Goal: Transaction & Acquisition: Purchase product/service

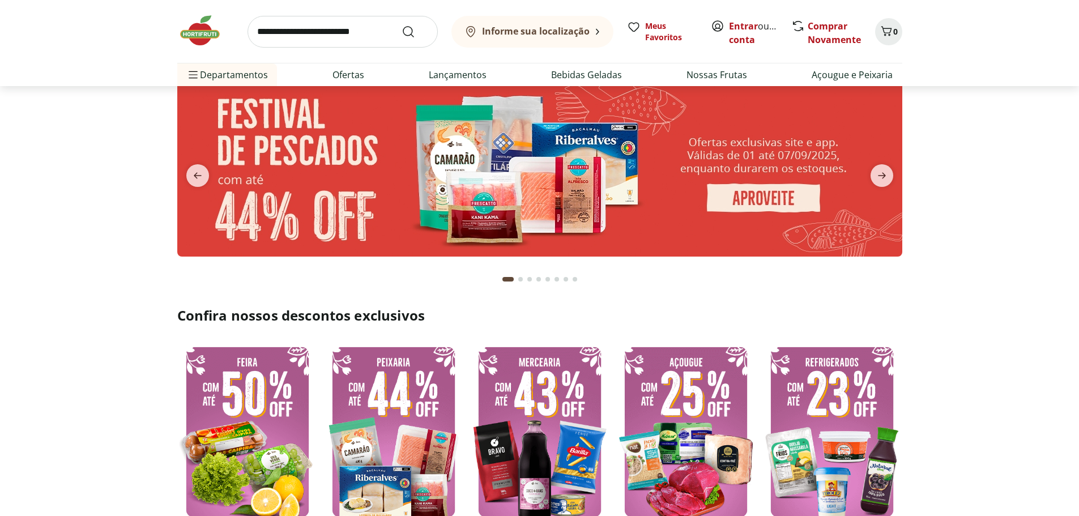
scroll to position [113, 0]
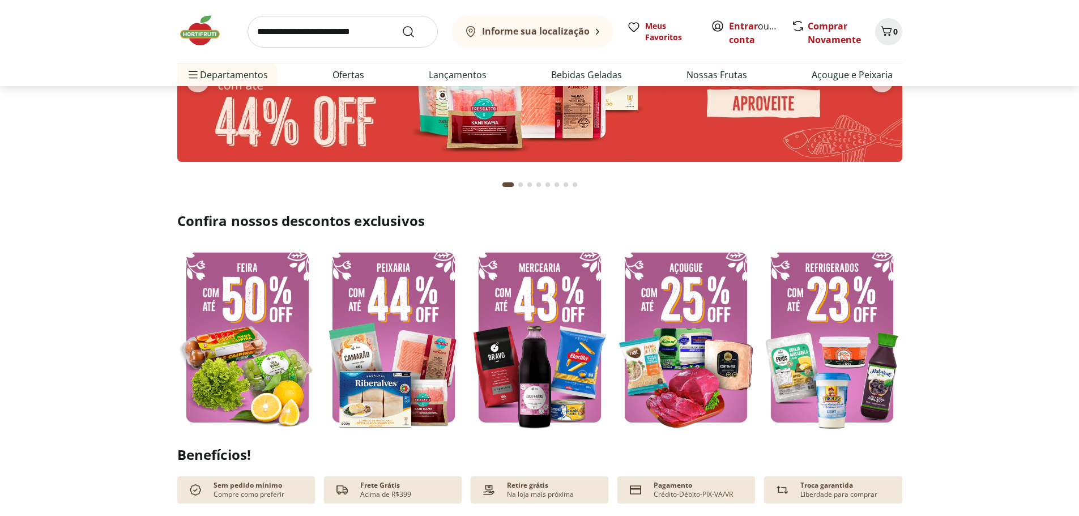
click at [414, 335] on img at bounding box center [393, 338] width 141 height 188
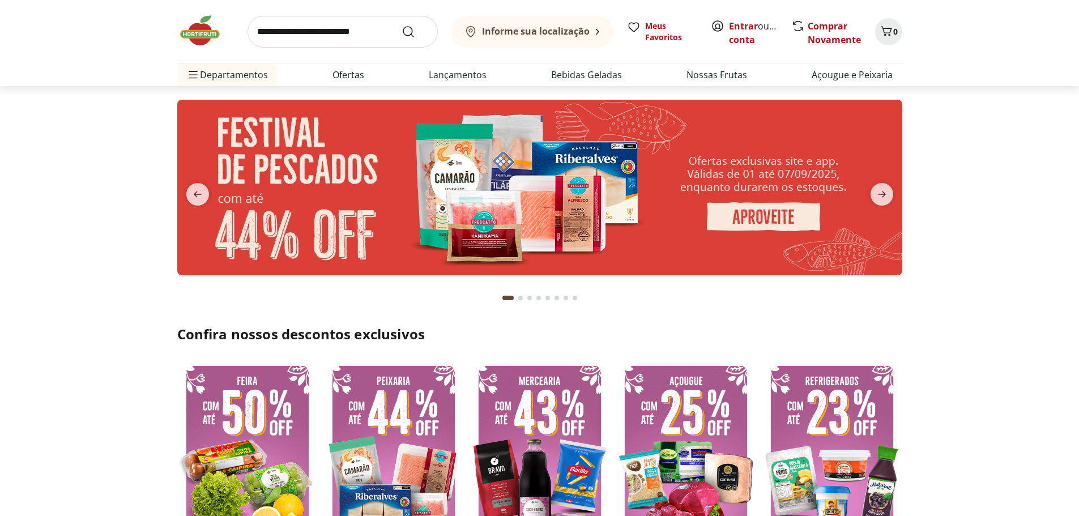
select select "**********"
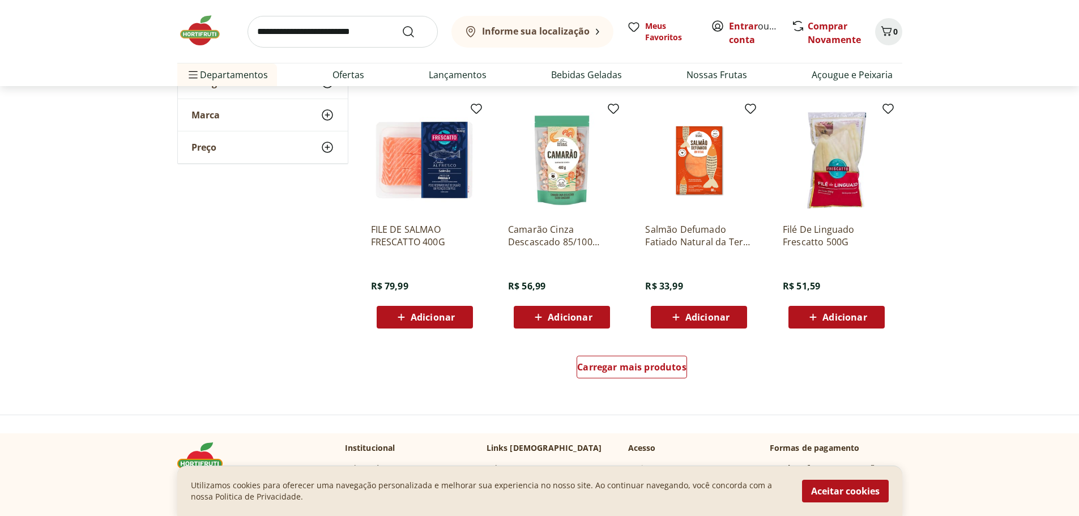
scroll to position [567, 0]
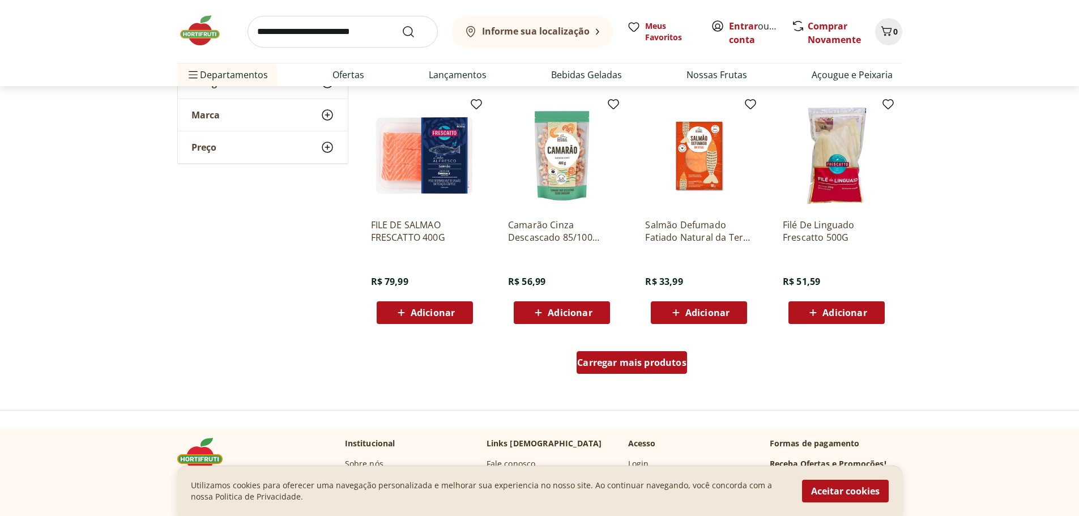
click at [619, 358] on span "Carregar mais produtos" at bounding box center [631, 362] width 109 height 9
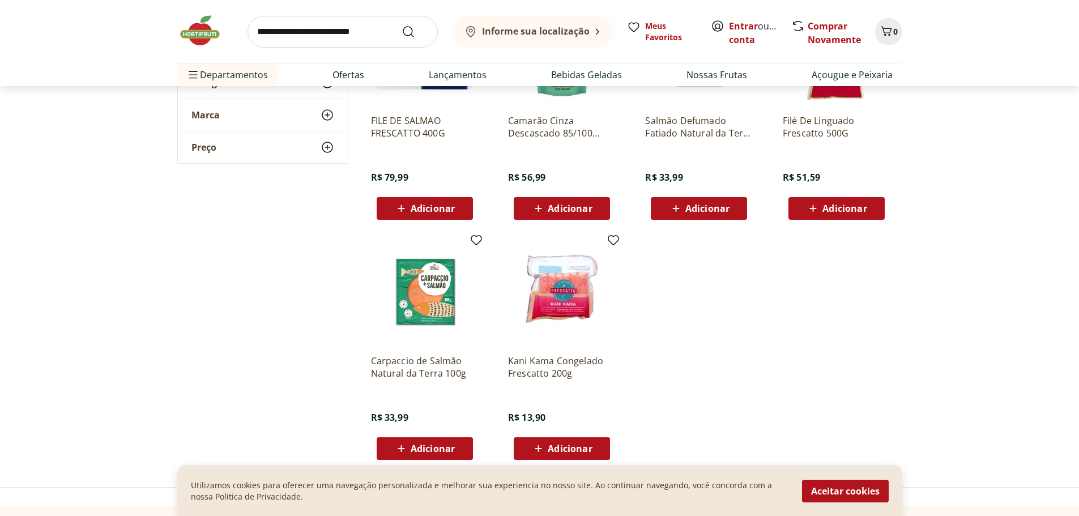
scroll to position [680, 0]
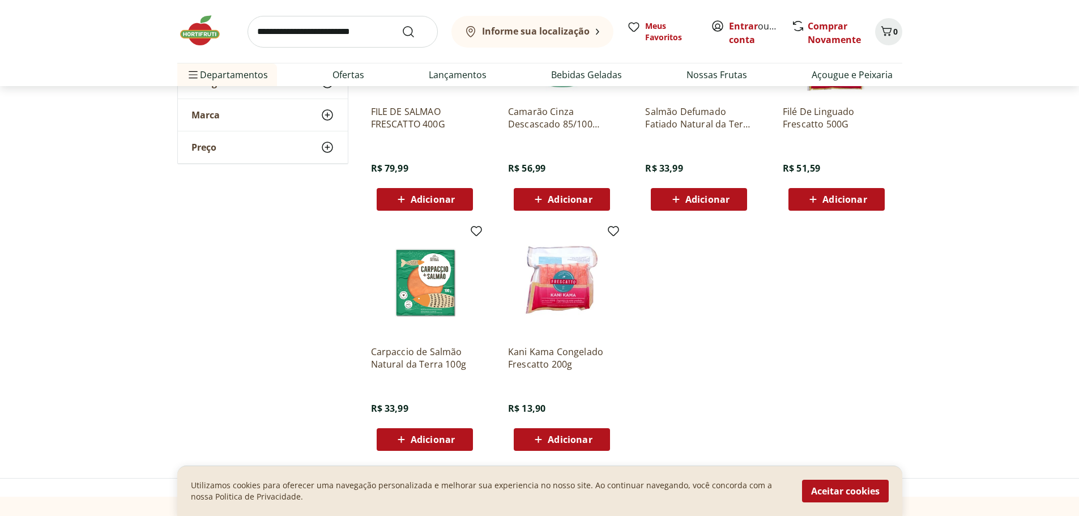
scroll to position [113, 0]
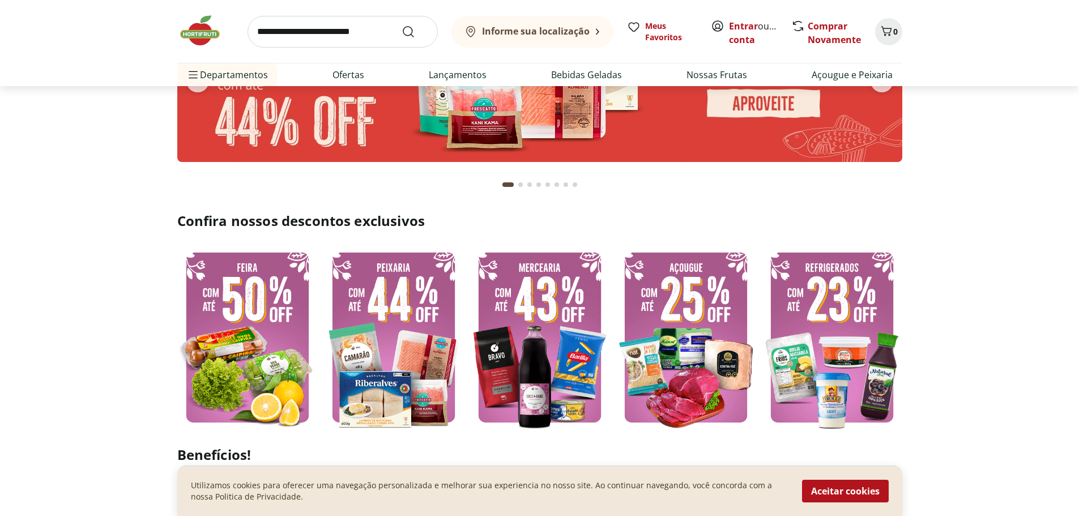
click at [711, 321] on img at bounding box center [686, 338] width 141 height 188
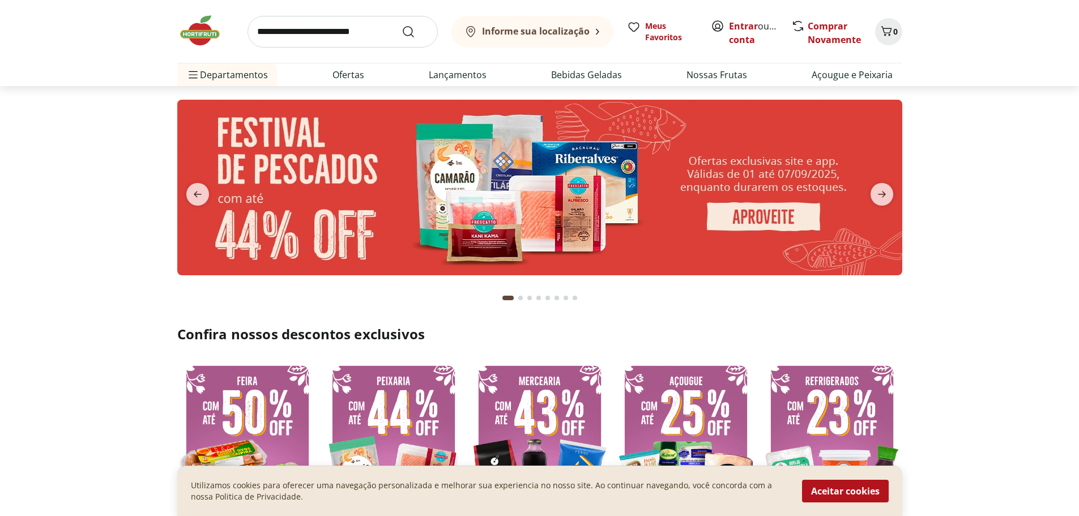
select select "**********"
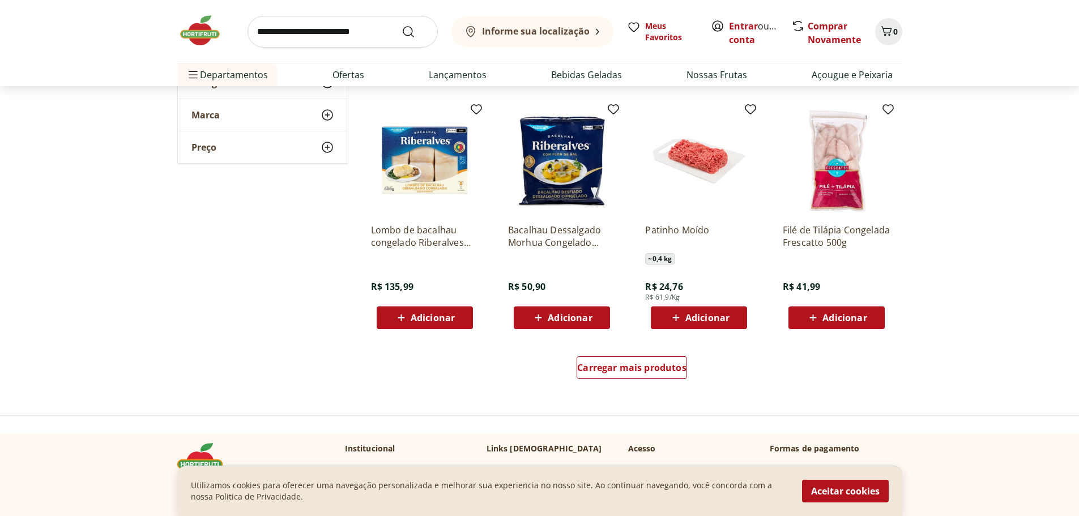
scroll to position [567, 0]
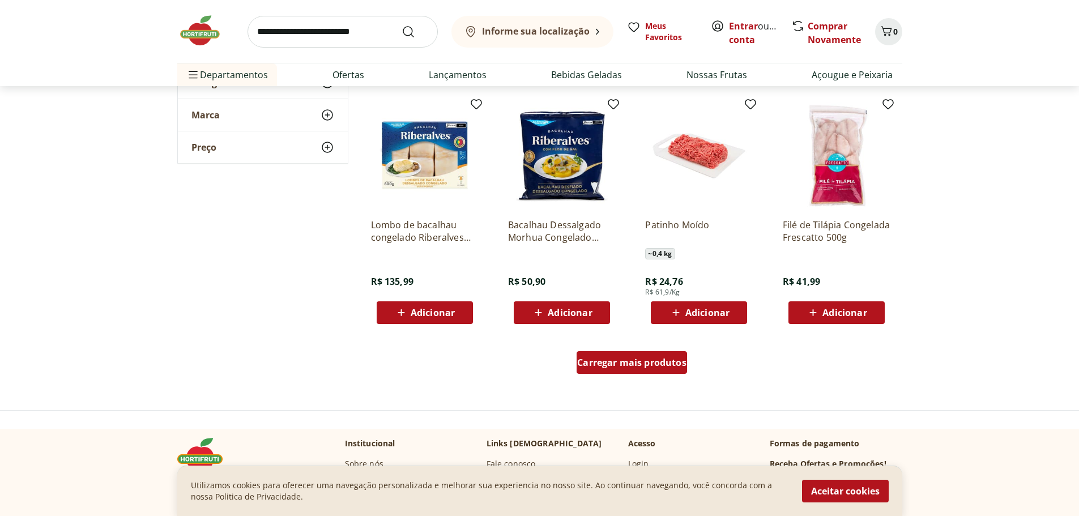
click at [651, 356] on div "Carregar mais produtos" at bounding box center [632, 362] width 110 height 23
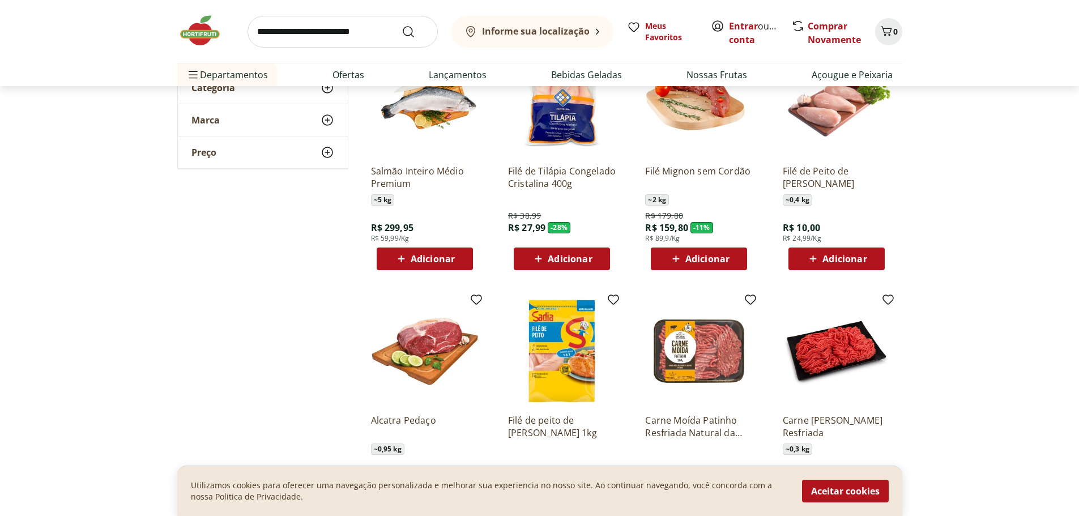
scroll to position [0, 0]
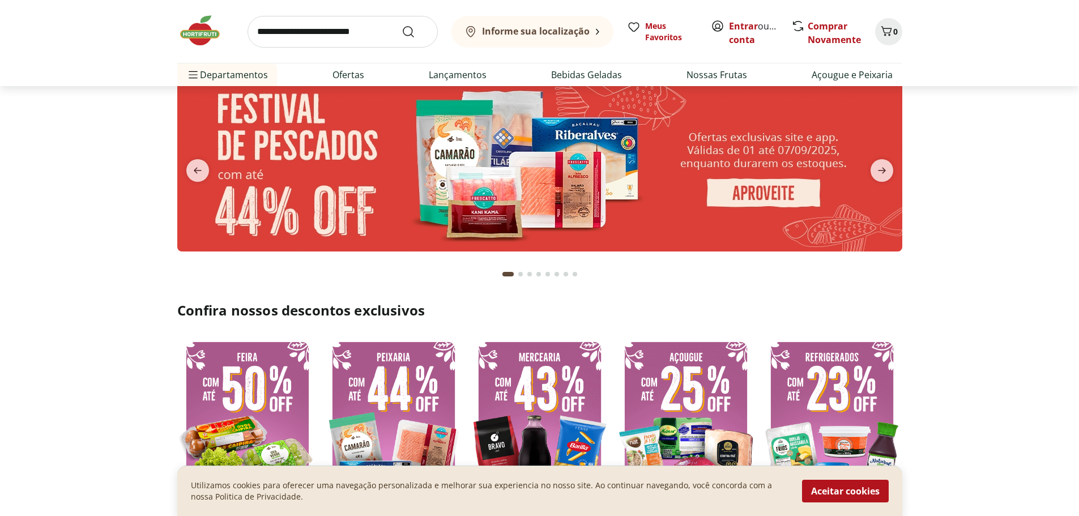
scroll to position [170, 0]
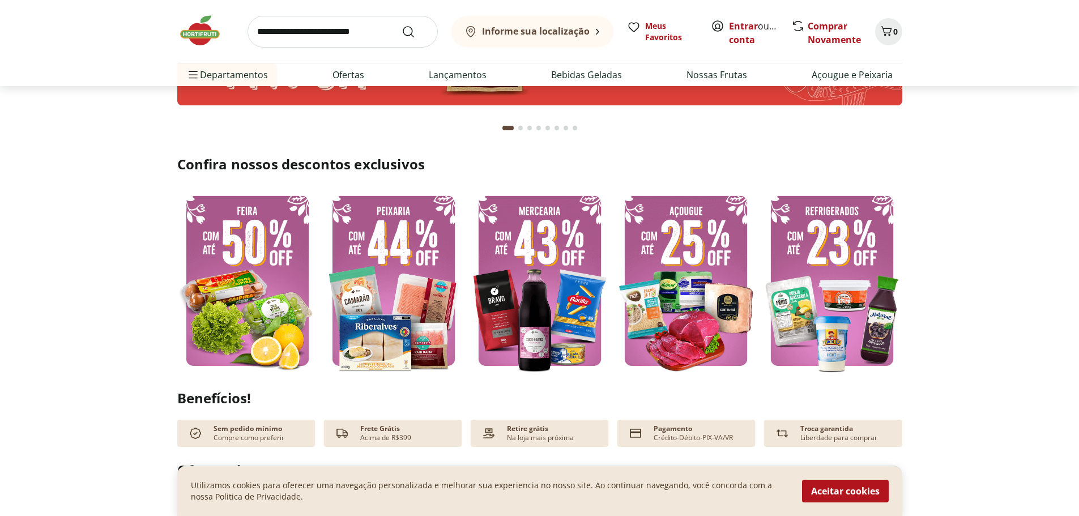
click at [259, 291] on img at bounding box center [247, 281] width 141 height 188
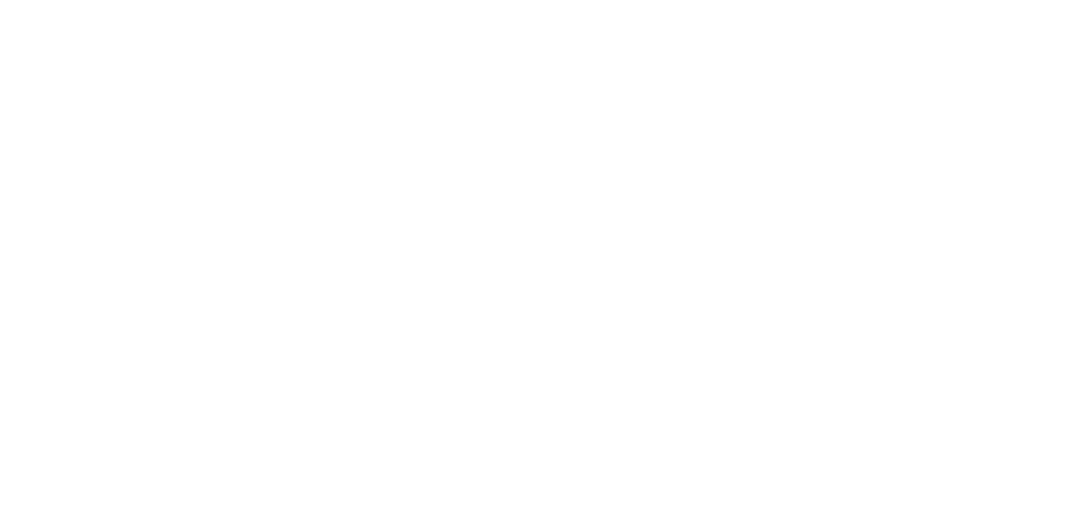
select select "**********"
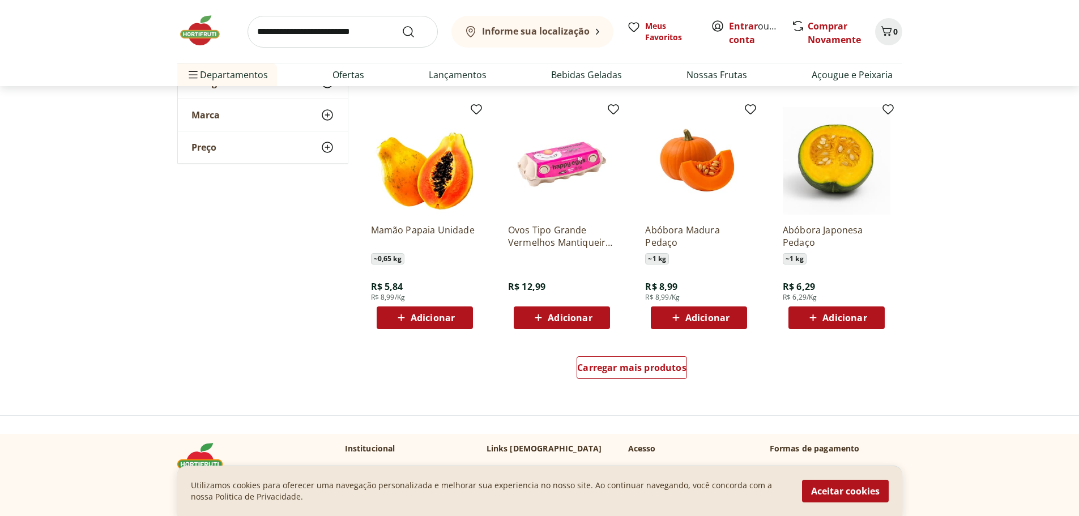
scroll to position [567, 0]
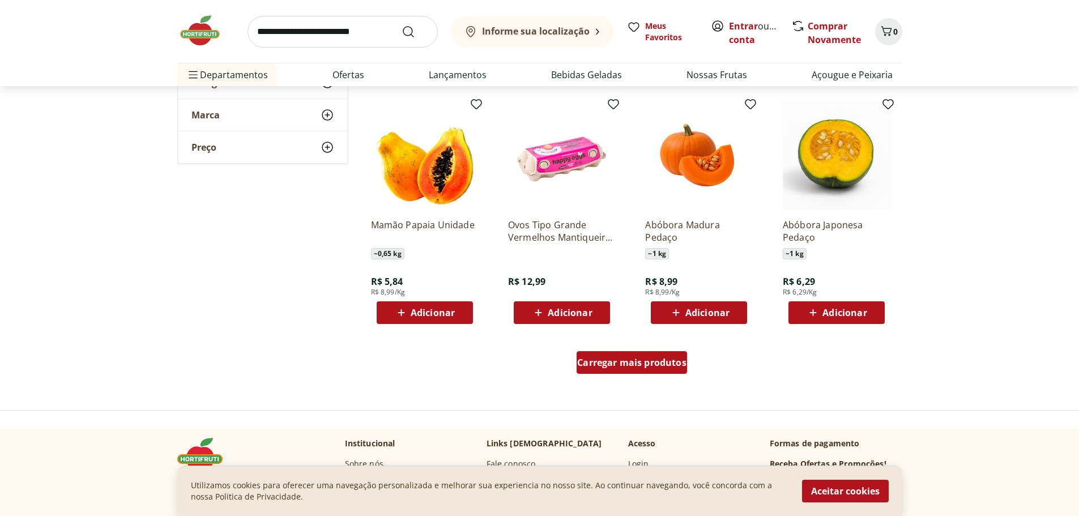
click at [623, 367] on span "Carregar mais produtos" at bounding box center [631, 362] width 109 height 9
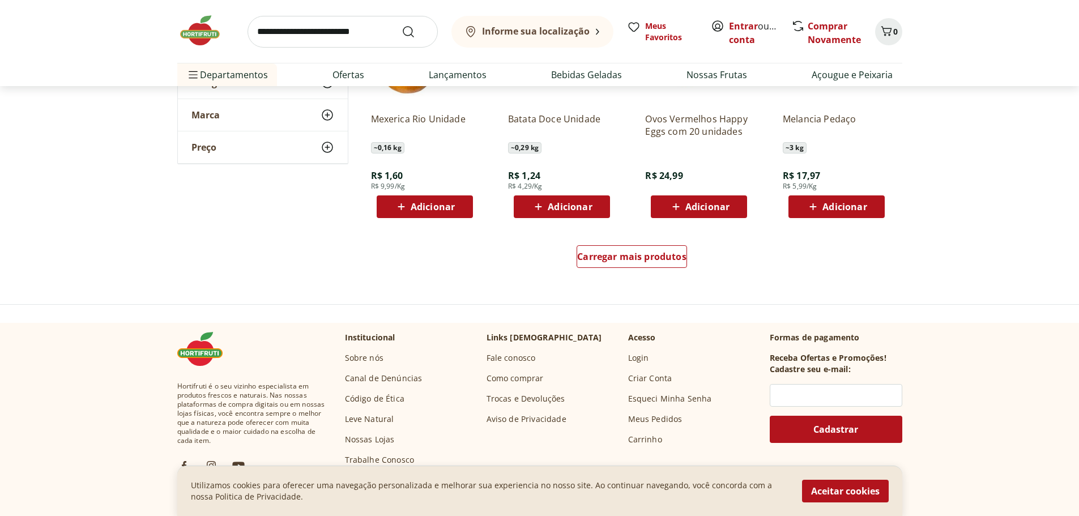
scroll to position [1416, 0]
